Goal: Information Seeking & Learning: Learn about a topic

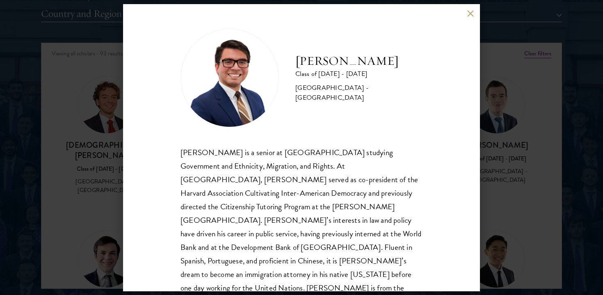
scroll to position [1047, 0]
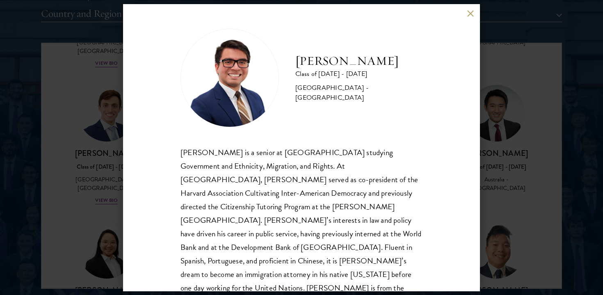
click at [470, 12] on button at bounding box center [470, 13] width 7 height 7
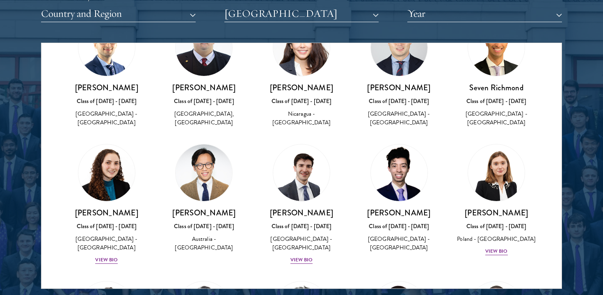
scroll to position [1872, 0]
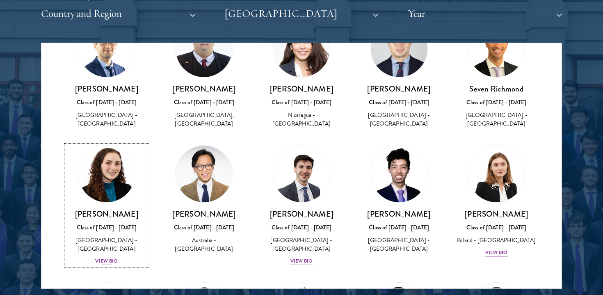
click at [104, 257] on div "View Bio" at bounding box center [106, 261] width 23 height 8
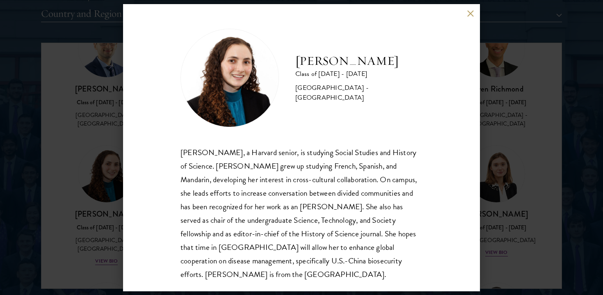
click at [469, 11] on button at bounding box center [470, 13] width 7 height 7
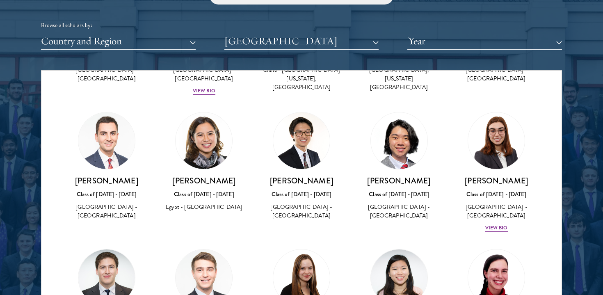
scroll to position [1094, 0]
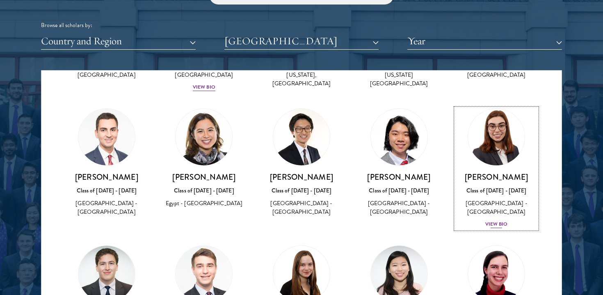
click at [492, 187] on div "[PERSON_NAME] Class of [DATE] - [DATE] [GEOGRAPHIC_DATA] - [GEOGRAPHIC_DATA] Vi…" at bounding box center [496, 200] width 81 height 57
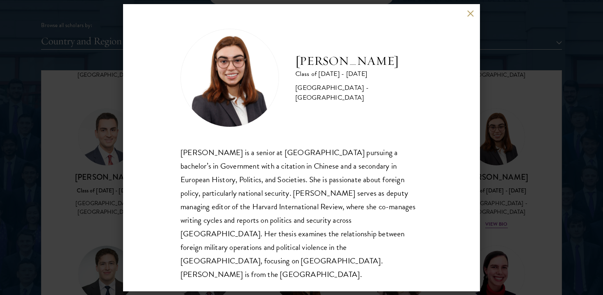
click at [488, 175] on div "[PERSON_NAME] Class of [DATE] - [DATE] [GEOGRAPHIC_DATA] - [GEOGRAPHIC_DATA] [P…" at bounding box center [301, 147] width 603 height 295
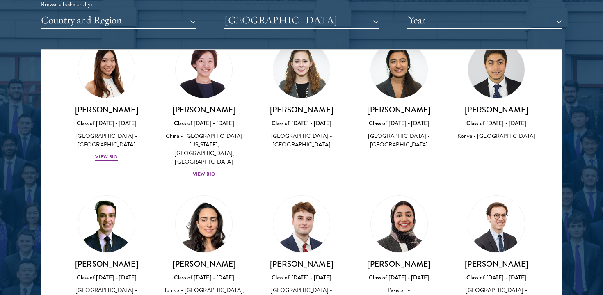
scroll to position [1495, 0]
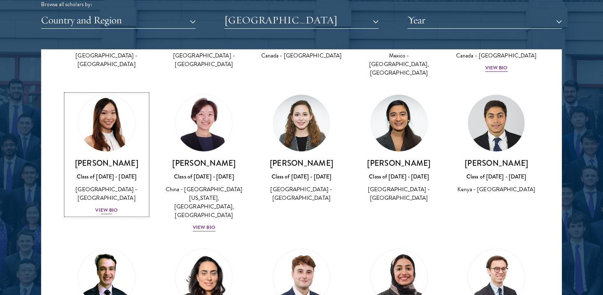
click at [112, 165] on div "[PERSON_NAME] Class of [DATE] - [DATE] [GEOGRAPHIC_DATA] - [GEOGRAPHIC_DATA] Vi…" at bounding box center [106, 186] width 81 height 57
